Goal: Transaction & Acquisition: Book appointment/travel/reservation

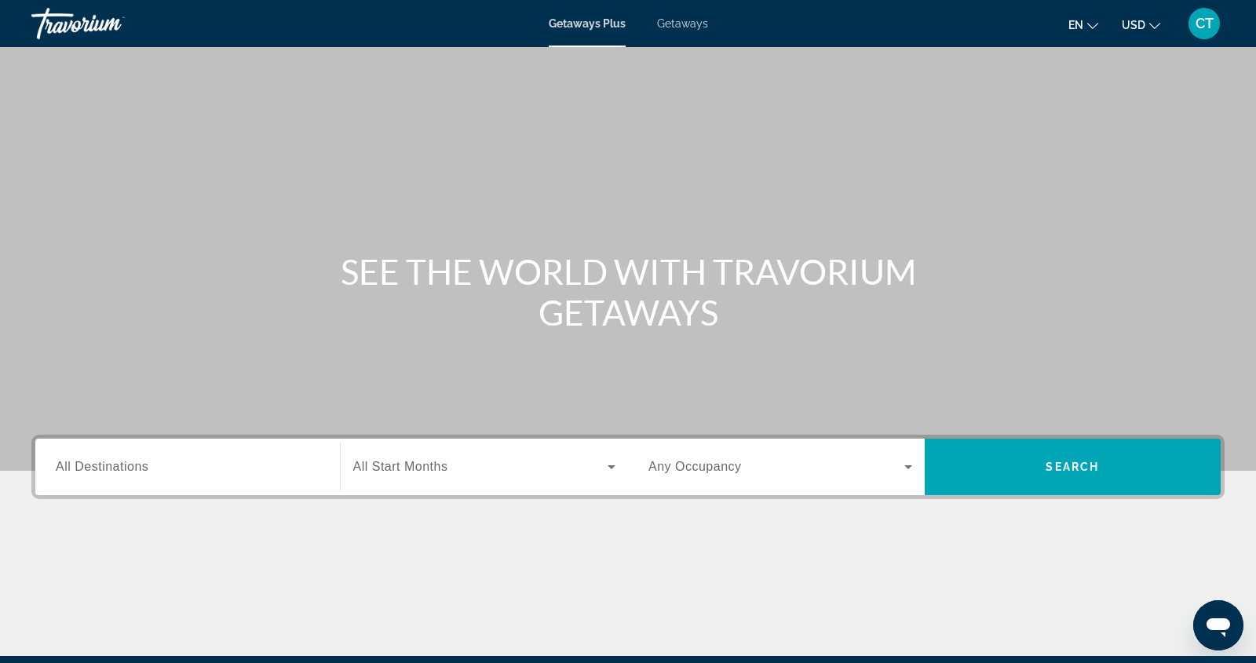
click at [67, 469] on span "All Destinations" at bounding box center [102, 466] width 93 height 13
click at [67, 469] on input "Destination All Destinations" at bounding box center [188, 467] width 264 height 19
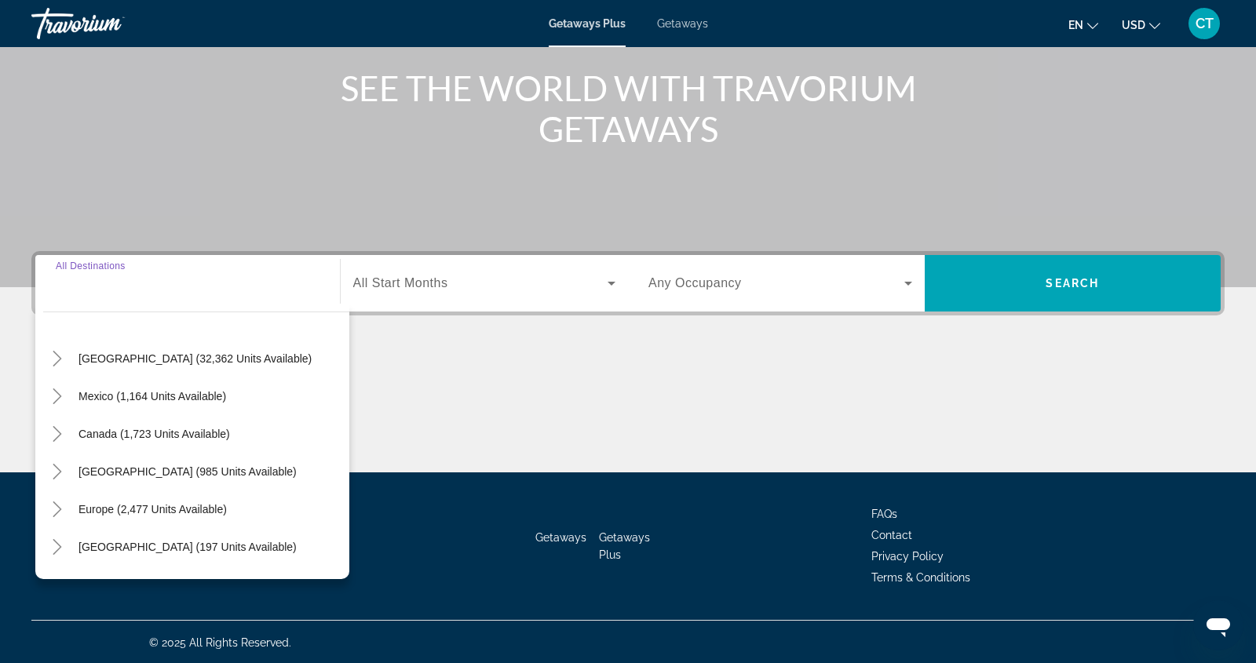
scroll to position [32, 0]
click at [359, 421] on div "Main content" at bounding box center [627, 414] width 1193 height 118
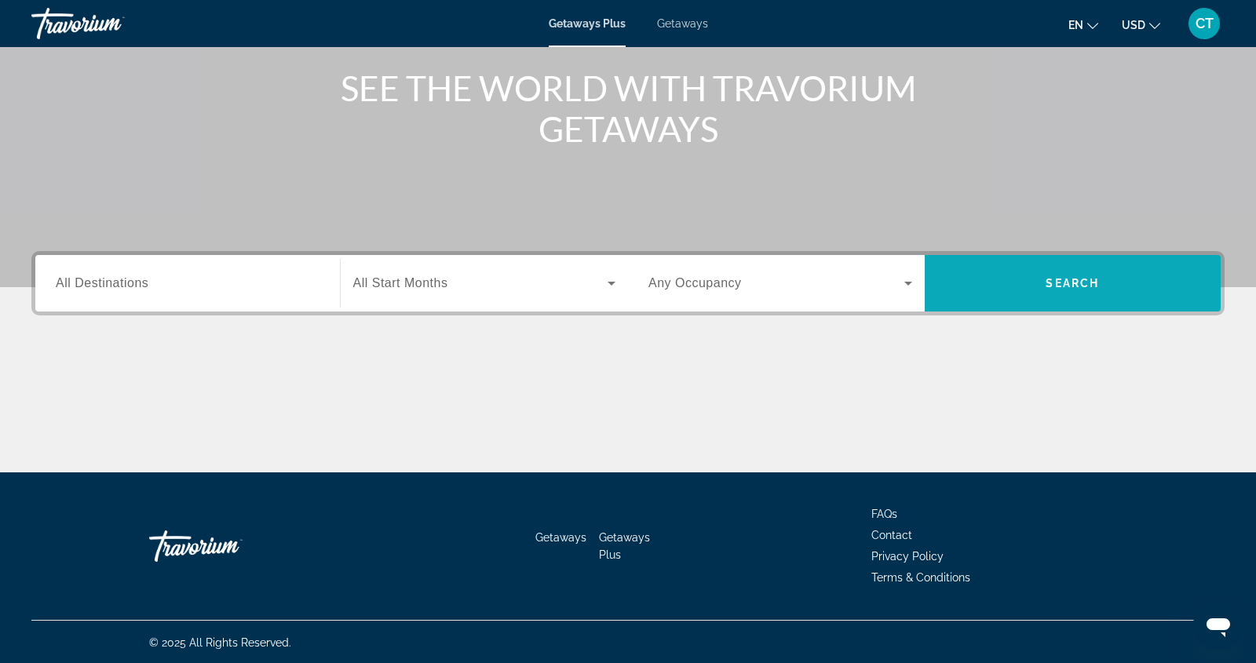
click at [1052, 297] on span "Search widget" at bounding box center [1072, 283] width 297 height 38
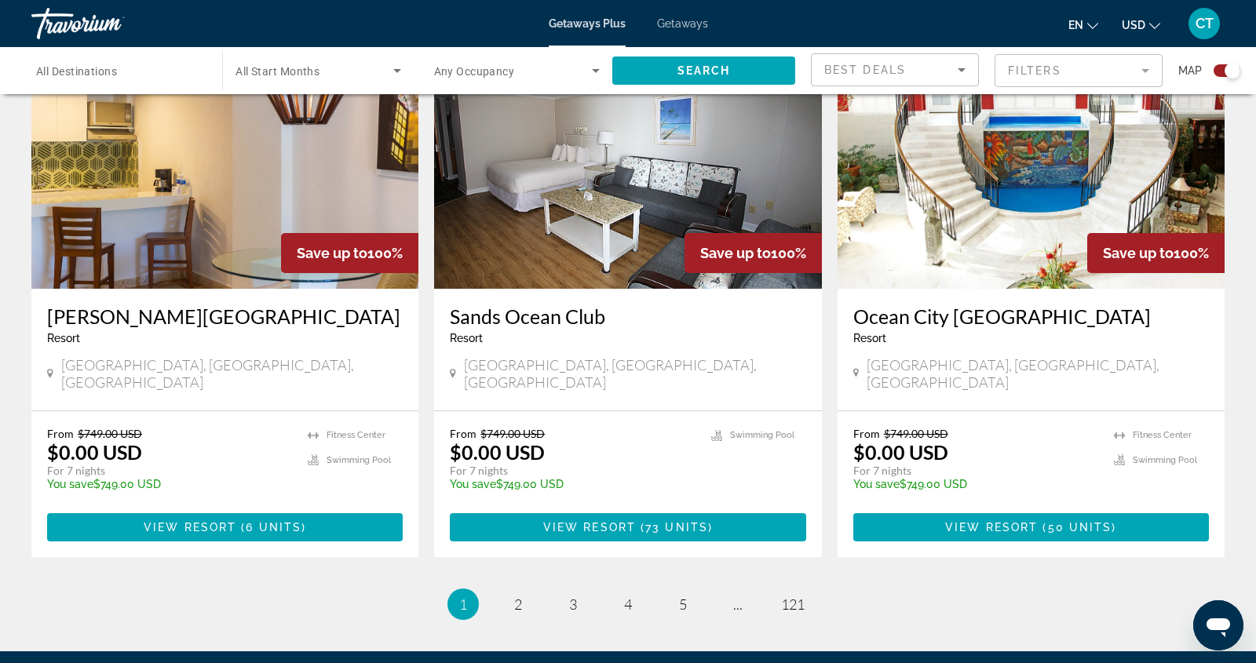
scroll to position [2282, 0]
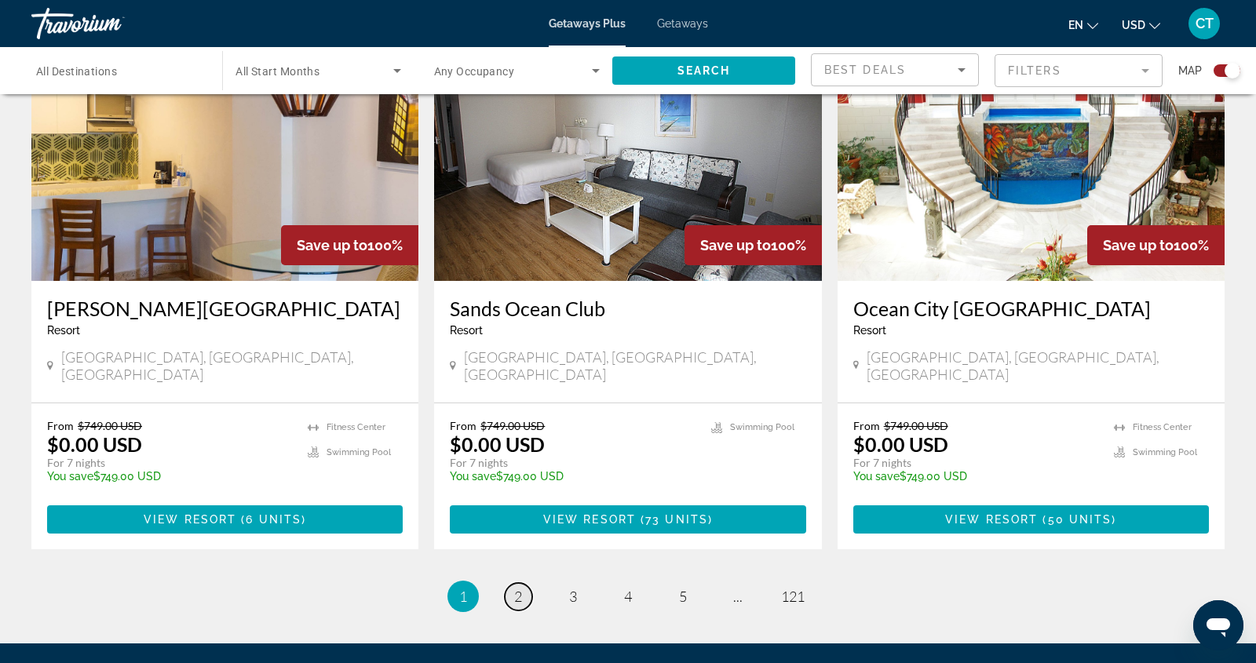
click at [512, 583] on link "page 2" at bounding box center [518, 596] width 27 height 27
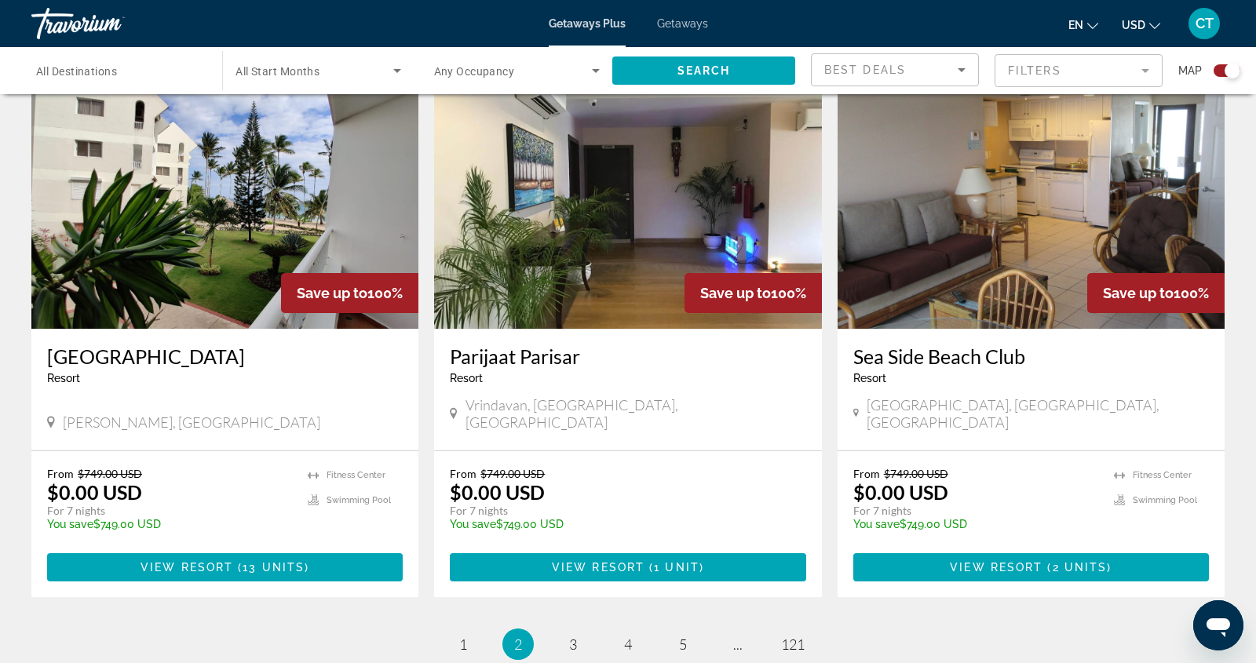
scroll to position [2383, 0]
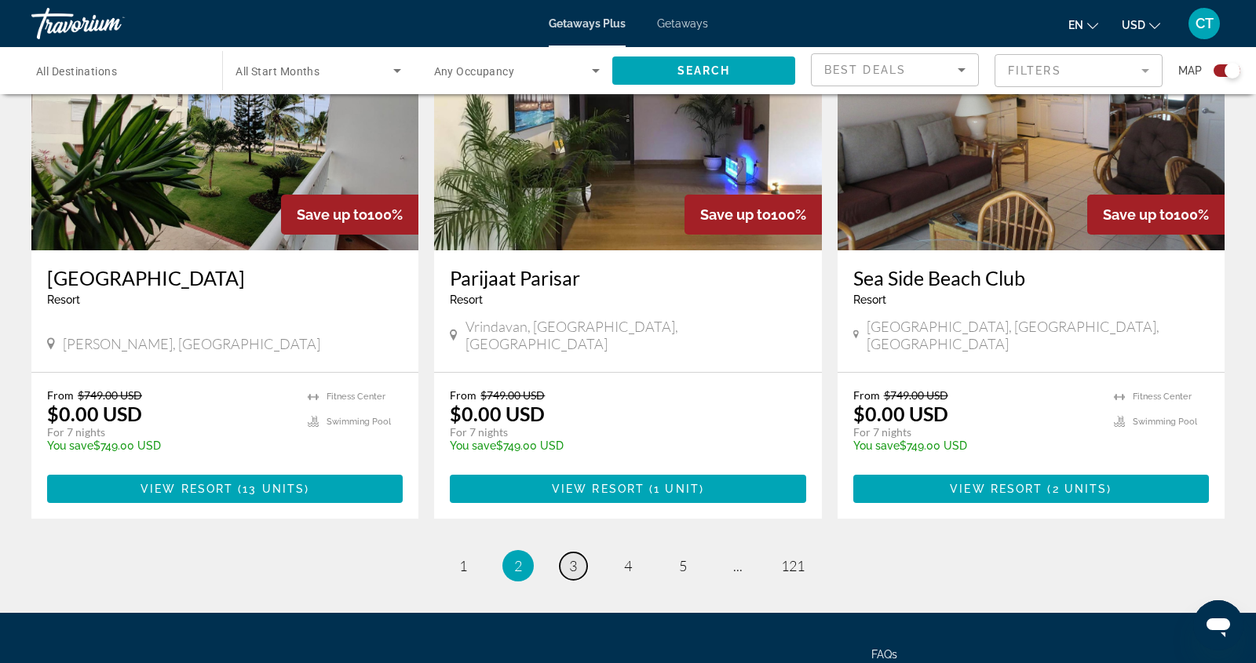
click at [578, 552] on link "page 3" at bounding box center [573, 565] width 27 height 27
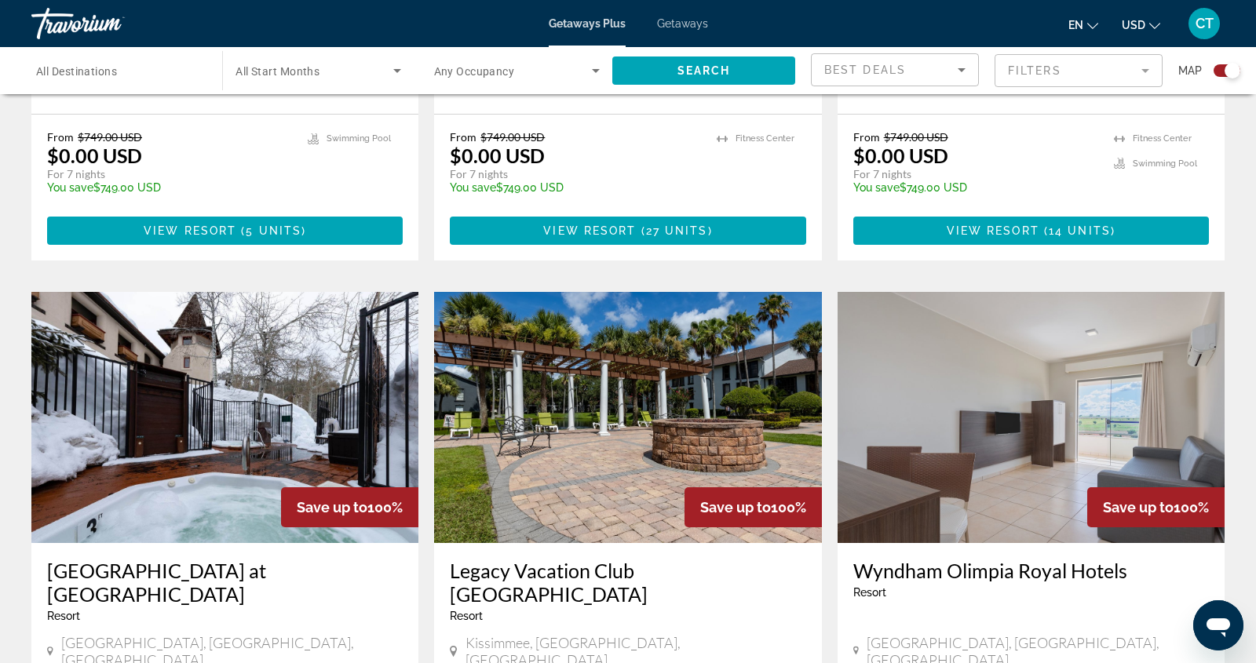
scroll to position [1473, 0]
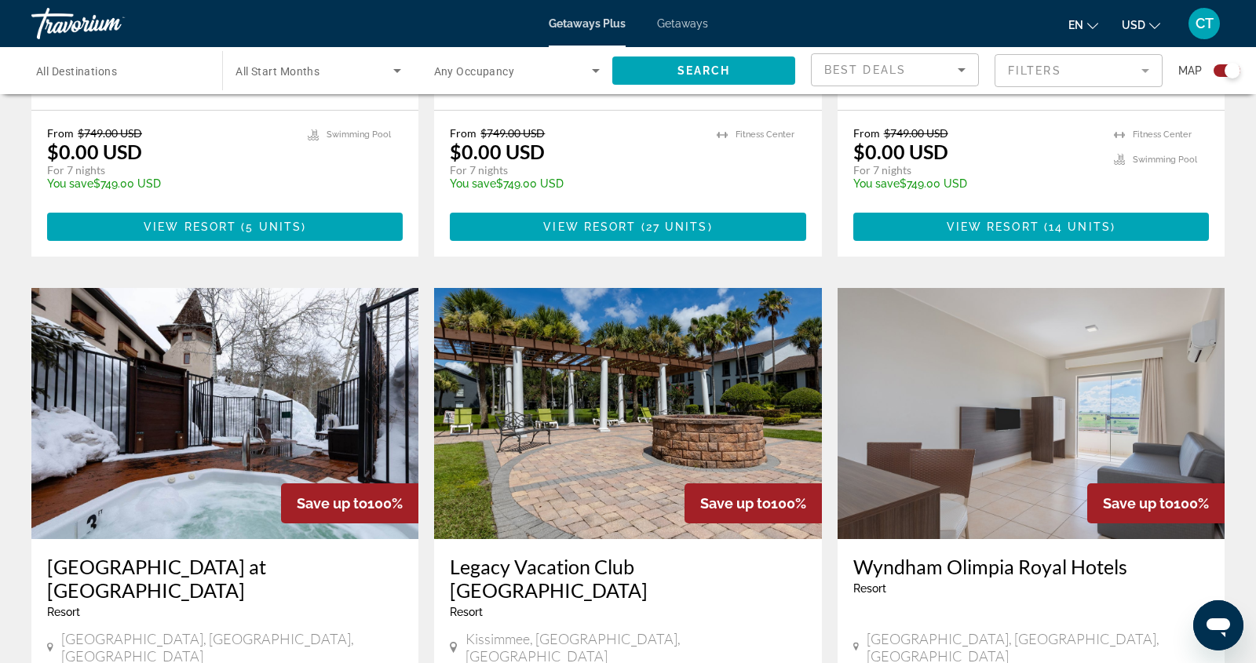
click at [284, 368] on img "Main content" at bounding box center [224, 413] width 387 height 251
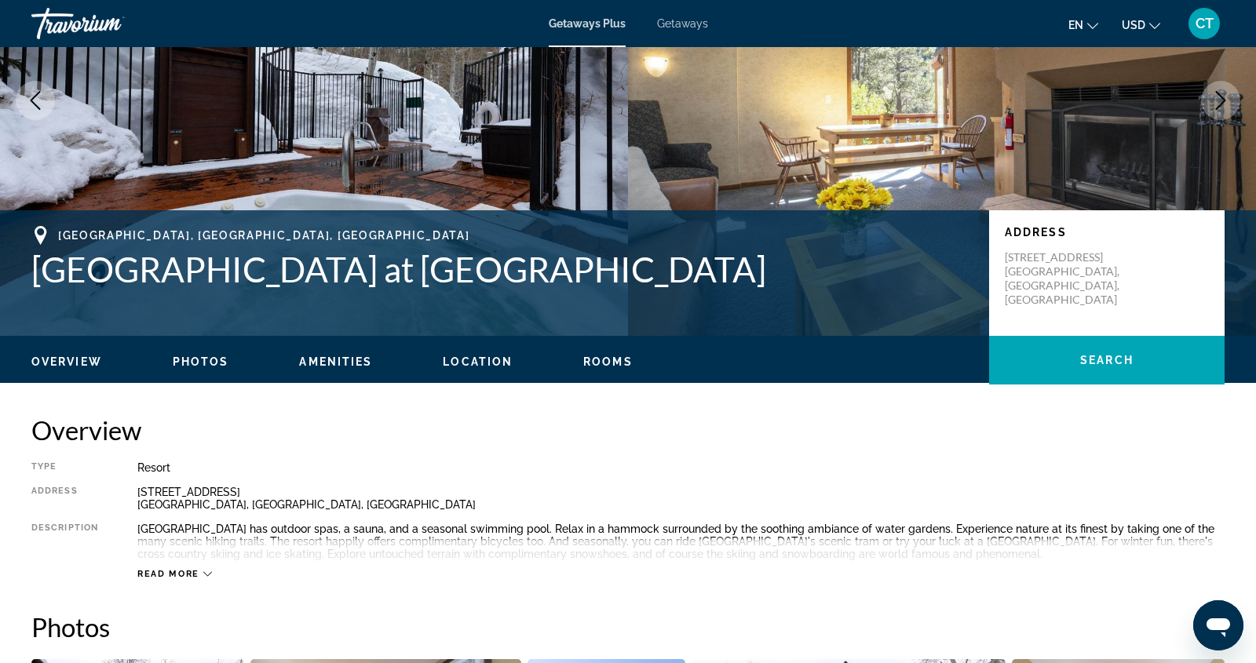
scroll to position [183, 0]
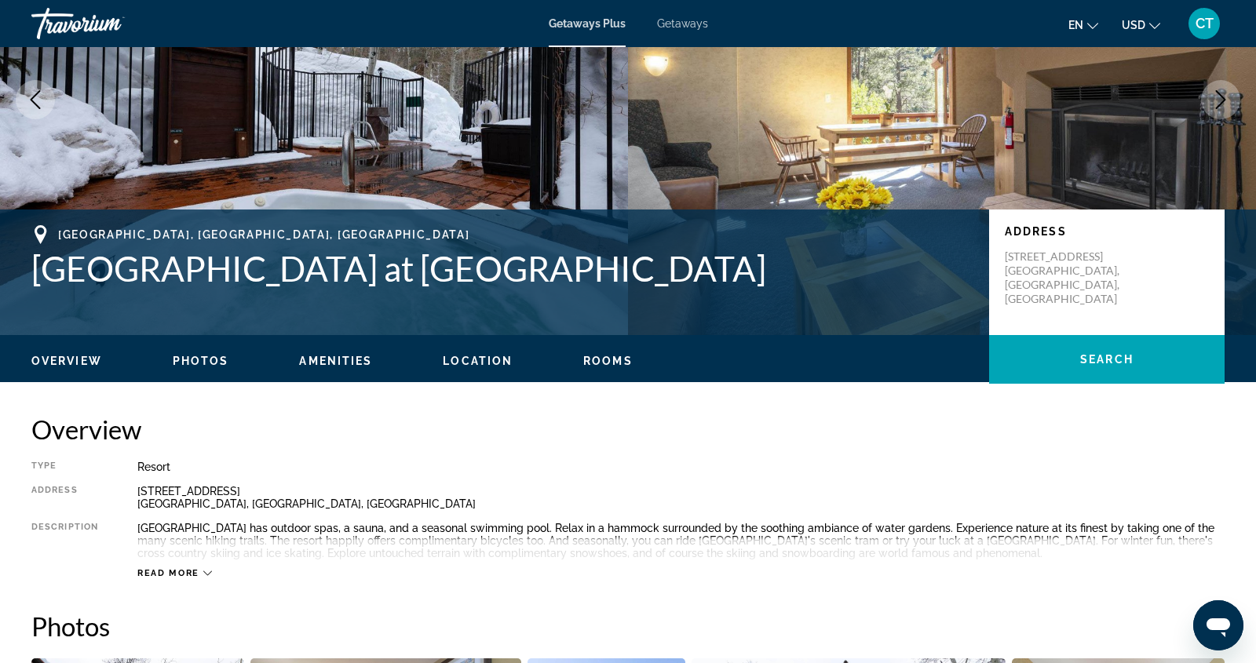
click at [212, 367] on button "Photos" at bounding box center [201, 361] width 57 height 14
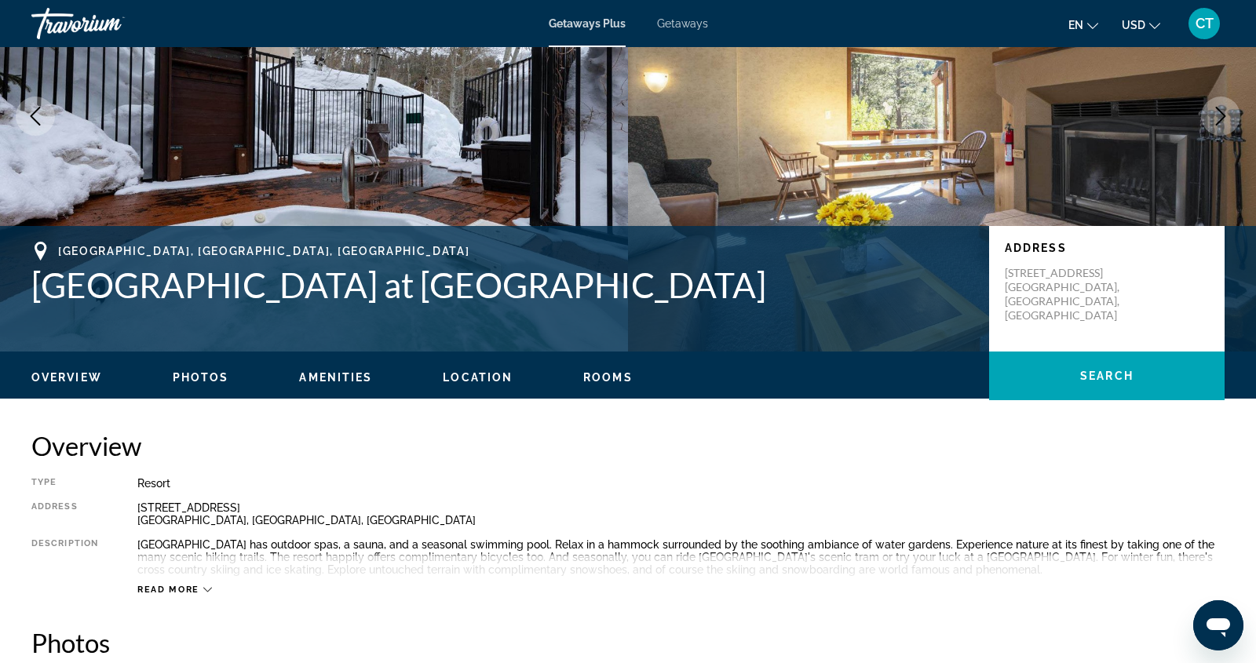
scroll to position [0, 0]
